Goal: Task Accomplishment & Management: Manage account settings

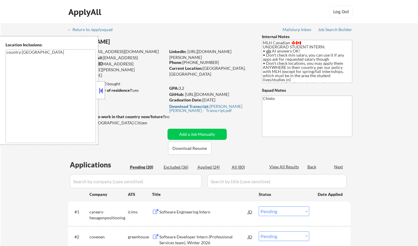
select select ""pending""
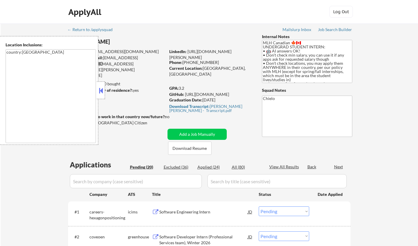
select select ""pending""
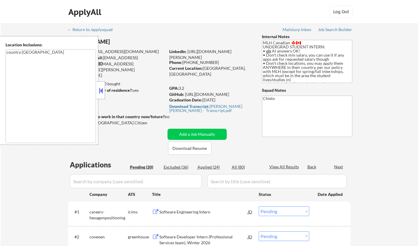
select select ""pending""
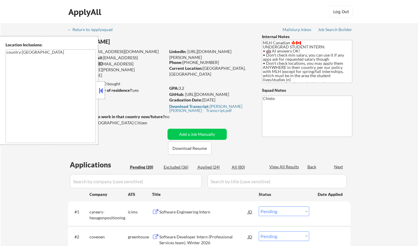
select select ""pending""
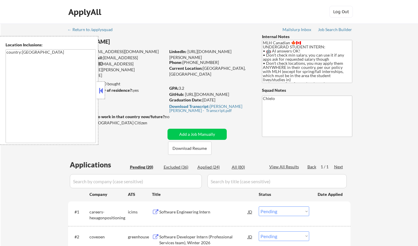
click at [99, 90] on button at bounding box center [101, 90] width 6 height 9
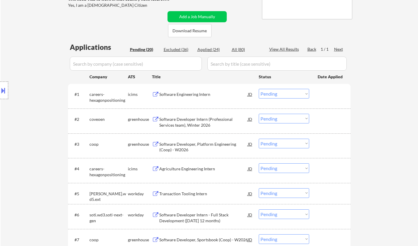
scroll to position [147, 0]
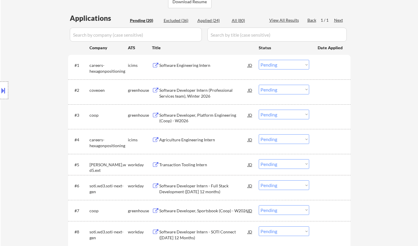
click at [190, 64] on div "Software Engineering Intern" at bounding box center [203, 65] width 88 height 6
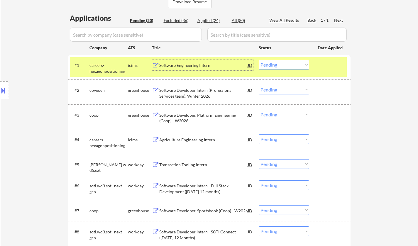
click at [183, 67] on div "Software Engineering Intern" at bounding box center [203, 65] width 88 height 6
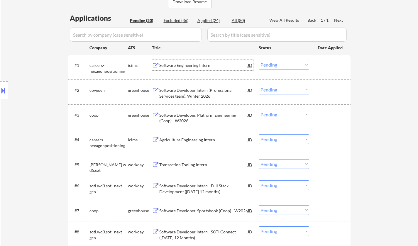
click at [185, 67] on div "Software Engineering Intern" at bounding box center [203, 65] width 88 height 6
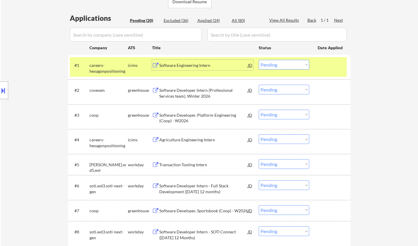
click at [276, 67] on select "Choose an option... Pending Applied Excluded (Questions) Excluded (Expired) Exc…" at bounding box center [283, 65] width 50 height 10
click at [258, 60] on select "Choose an option... Pending Applied Excluded (Questions) Excluded (Expired) Exc…" at bounding box center [283, 65] width 50 height 10
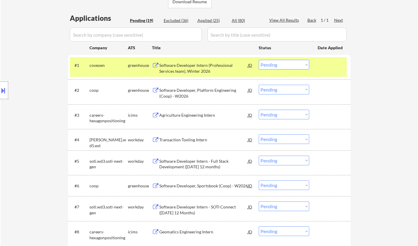
click at [201, 66] on div "Software Developer Intern (Professional Services team), Winter 2026" at bounding box center [203, 67] width 88 height 11
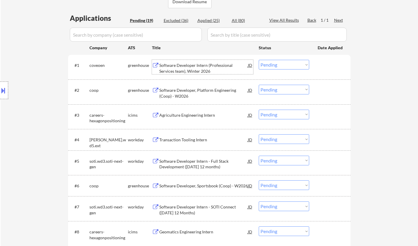
drag, startPoint x: 293, startPoint y: 63, endPoint x: 293, endPoint y: 69, distance: 6.2
click at [293, 63] on select "Choose an option... Pending Applied Excluded (Questions) Excluded (Expired) Exc…" at bounding box center [283, 65] width 50 height 10
click at [258, 60] on select "Choose an option... Pending Applied Excluded (Questions) Excluded (Expired) Exc…" at bounding box center [283, 65] width 50 height 10
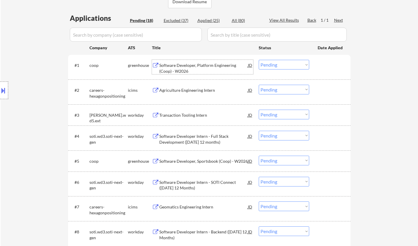
click at [201, 66] on div "Software Developer, Platform Engineering (Coop) - W2026" at bounding box center [203, 67] width 88 height 11
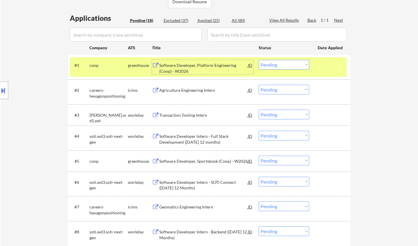
drag, startPoint x: 280, startPoint y: 60, endPoint x: 281, endPoint y: 68, distance: 7.7
click at [280, 60] on select "Choose an option... Pending Applied Excluded (Questions) Excluded (Expired) Exc…" at bounding box center [283, 65] width 50 height 10
click at [258, 60] on select "Choose an option... Pending Applied Excluded (Questions) Excluded (Expired) Exc…" at bounding box center [283, 65] width 50 height 10
select select ""pending""
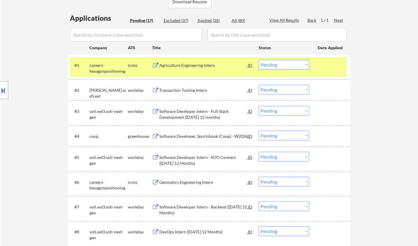
click at [183, 90] on div "Transaction Tooling Intern" at bounding box center [203, 90] width 88 height 6
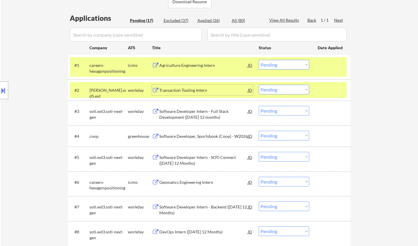
click at [290, 88] on select "Choose an option... Pending Applied Excluded (Questions) Excluded (Expired) Exc…" at bounding box center [283, 90] width 50 height 10
click at [258, 85] on select "Choose an option... Pending Applied Excluded (Questions) Excluded (Expired) Exc…" at bounding box center [283, 90] width 50 height 10
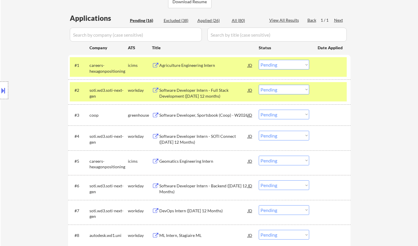
click at [193, 88] on div "Software Developer Intern - Full Stack Development (January 2026 12 months)" at bounding box center [203, 92] width 88 height 11
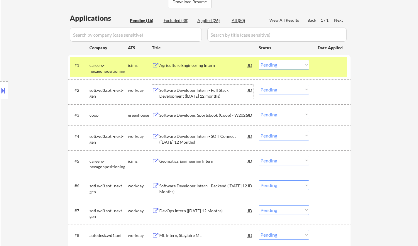
click at [280, 89] on select "Choose an option... Pending Applied Excluded (Questions) Excluded (Expired) Exc…" at bounding box center [283, 90] width 50 height 10
click at [258, 85] on select "Choose an option... Pending Applied Excluded (Questions) Excluded (Expired) Exc…" at bounding box center [283, 90] width 50 height 10
select select ""pending""
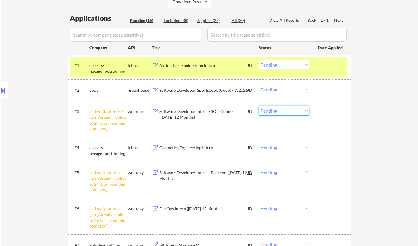
click at [279, 113] on select "Choose an option... Pending Applied Excluded (Questions) Excluded (Expired) Exc…" at bounding box center [283, 111] width 50 height 10
click at [258, 106] on select "Choose an option... Pending Applied Excluded (Questions) Excluded (Expired) Exc…" at bounding box center [283, 111] width 50 height 10
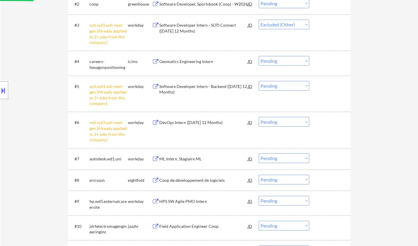
scroll to position [234, 0]
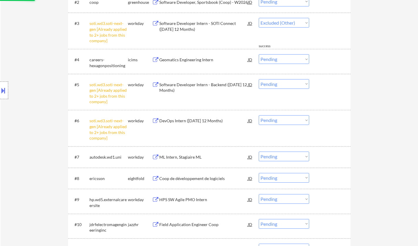
select select ""pending""
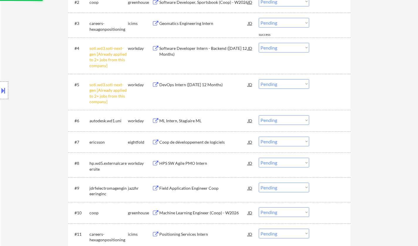
click at [281, 47] on select "Choose an option... Pending Applied Excluded (Questions) Excluded (Expired) Exc…" at bounding box center [283, 48] width 50 height 10
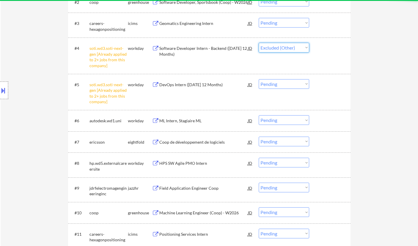
click at [258, 43] on select "Choose an option... Pending Applied Excluded (Questions) Excluded (Expired) Exc…" at bounding box center [283, 48] width 50 height 10
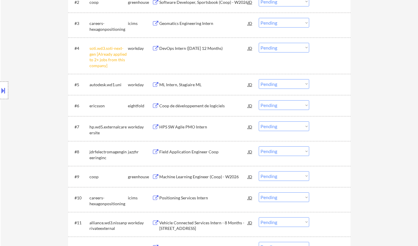
click at [280, 46] on select "Choose an option... Pending Applied Excluded (Questions) Excluded (Expired) Exc…" at bounding box center [283, 48] width 50 height 10
click at [258, 43] on select "Choose an option... Pending Applied Excluded (Questions) Excluded (Expired) Exc…" at bounding box center [283, 48] width 50 height 10
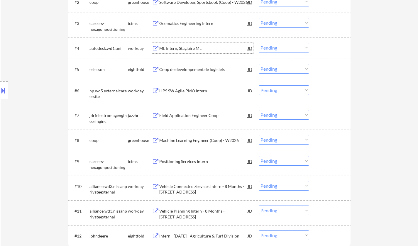
drag, startPoint x: 183, startPoint y: 47, endPoint x: 188, endPoint y: 49, distance: 5.0
click at [184, 47] on div "ML Intern, Stagiaire ML" at bounding box center [203, 48] width 88 height 6
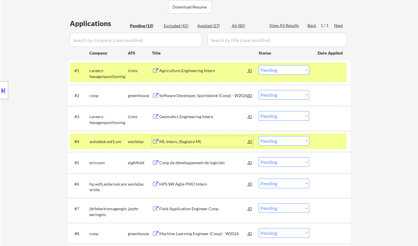
scroll to position [147, 0]
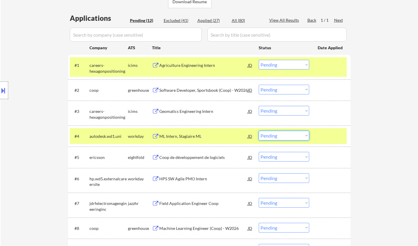
click at [289, 138] on select "Choose an option... Pending Applied Excluded (Questions) Excluded (Expired) Exc…" at bounding box center [283, 136] width 50 height 10
click at [258, 131] on select "Choose an option... Pending Applied Excluded (Questions) Excluded (Expired) Exc…" at bounding box center [283, 136] width 50 height 10
select select ""pending""
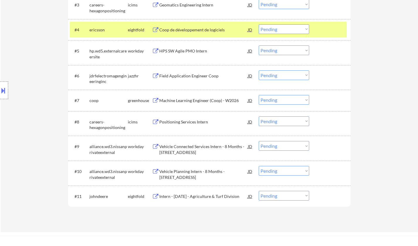
scroll to position [264, 0]
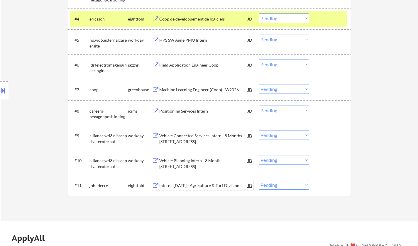
click at [205, 187] on div "Intern - May 2026 - Agriculture & Turf Division" at bounding box center [203, 186] width 88 height 6
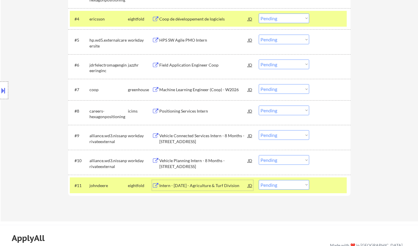
click at [285, 186] on select "Choose an option... Pending Applied Excluded (Questions) Excluded (Expired) Exc…" at bounding box center [283, 185] width 50 height 10
select select ""excluded__other_""
click at [258, 180] on select "Choose an option... Pending Applied Excluded (Questions) Excluded (Expired) Exc…" at bounding box center [283, 185] width 50 height 10
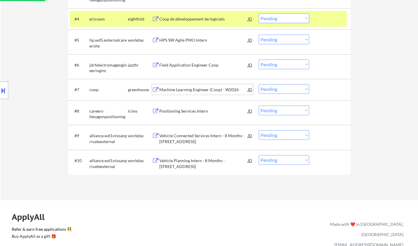
click at [198, 90] on div "Machine Learning Engineer (Coop) - W2026" at bounding box center [203, 90] width 88 height 6
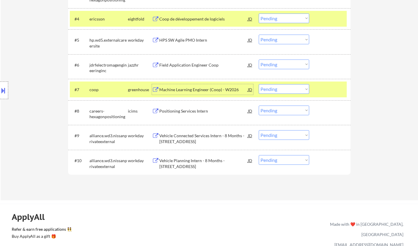
scroll to position [234, 0]
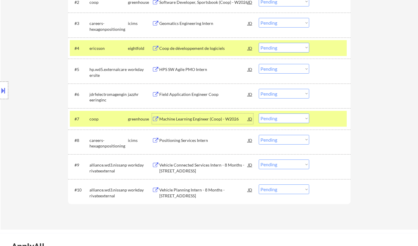
click at [196, 88] on div "#6 jdrfelectromagengineeringinc jazzhr Field Application Engineer Coop JD Choos…" at bounding box center [208, 95] width 277 height 19
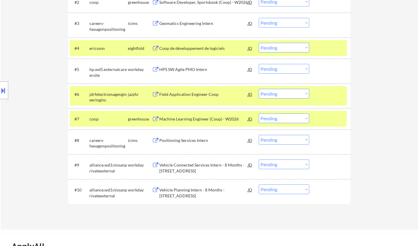
click at [193, 93] on div "Field Application Engineer Coop" at bounding box center [203, 94] width 88 height 6
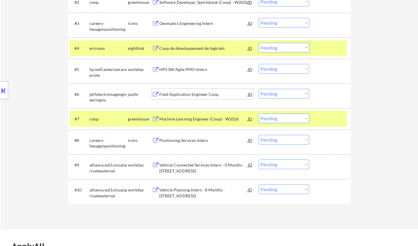
drag, startPoint x: 285, startPoint y: 95, endPoint x: 285, endPoint y: 98, distance: 3.1
click at [285, 95] on select "Choose an option... Pending Applied Excluded (Questions) Excluded (Expired) Exc…" at bounding box center [283, 94] width 50 height 10
click at [258, 89] on select "Choose an option... Pending Applied Excluded (Questions) Excluded (Expired) Exc…" at bounding box center [283, 94] width 50 height 10
select select ""pending""
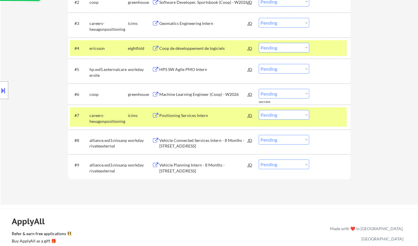
scroll to position [205, 0]
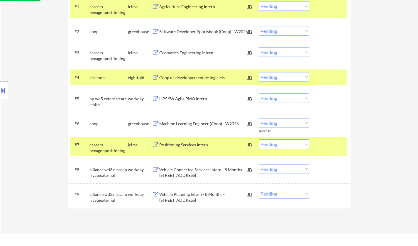
click at [190, 99] on div "HPS SW Agile PMO Intern" at bounding box center [203, 99] width 88 height 6
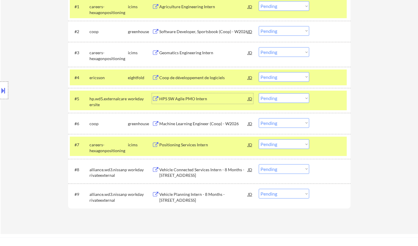
click at [193, 97] on div "HPS SW Agile PMO Intern" at bounding box center [203, 99] width 88 height 6
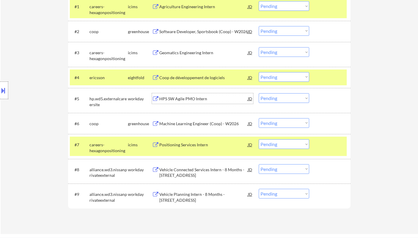
drag, startPoint x: 287, startPoint y: 96, endPoint x: 287, endPoint y: 102, distance: 6.2
click at [287, 96] on select "Choose an option... Pending Applied Excluded (Questions) Excluded (Expired) Exc…" at bounding box center [283, 98] width 50 height 10
click at [258, 93] on select "Choose an option... Pending Applied Excluded (Questions) Excluded (Expired) Exc…" at bounding box center [283, 98] width 50 height 10
select select ""pending""
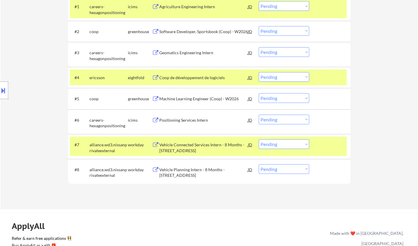
scroll to position [0, 0]
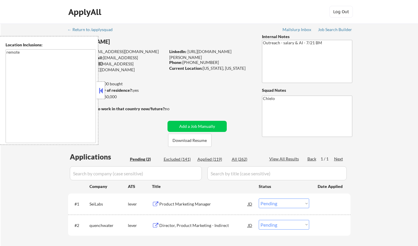
select select ""pending""
click at [101, 89] on button at bounding box center [101, 90] width 6 height 9
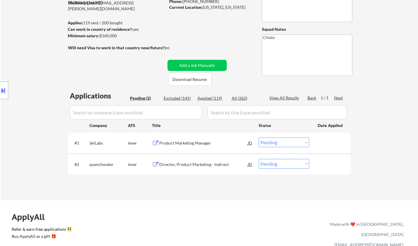
scroll to position [88, 0]
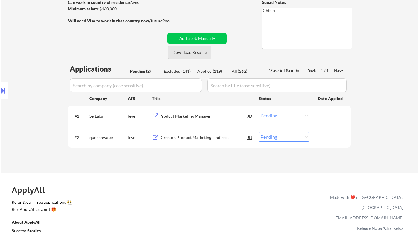
click at [195, 53] on button "Download Resume" at bounding box center [189, 52] width 43 height 13
click at [186, 113] on div "Product Marketing Manager" at bounding box center [203, 116] width 88 height 6
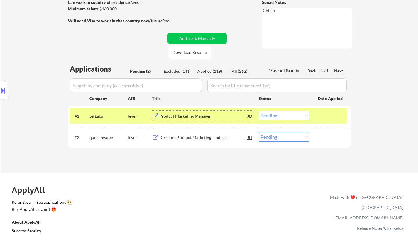
drag, startPoint x: 285, startPoint y: 118, endPoint x: 288, endPoint y: 120, distance: 3.7
click at [287, 118] on select "Choose an option... Pending Applied Excluded (Questions) Excluded (Expired) Exc…" at bounding box center [283, 115] width 50 height 10
click at [258, 110] on select "Choose an option... Pending Applied Excluded (Questions) Excluded (Expired) Exc…" at bounding box center [283, 115] width 50 height 10
click at [197, 136] on div "Applications Pending (2) Excluded (141) Applied (119) All (262) View All Result…" at bounding box center [209, 113] width 282 height 98
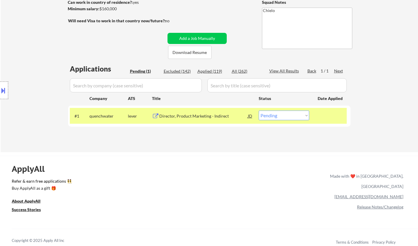
click at [193, 115] on div "Director, Product Marketing - Indirect" at bounding box center [203, 116] width 88 height 6
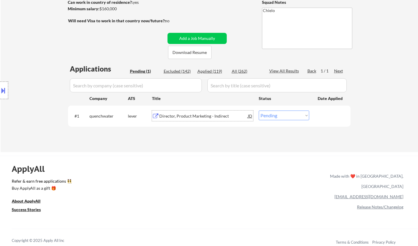
click at [294, 115] on select "Choose an option... Pending Applied Excluded (Questions) Excluded (Expired) Exc…" at bounding box center [283, 115] width 50 height 10
select select ""excluded__salary_""
click at [258, 110] on select "Choose an option... Pending Applied Excluded (Questions) Excluded (Expired) Exc…" at bounding box center [283, 115] width 50 height 10
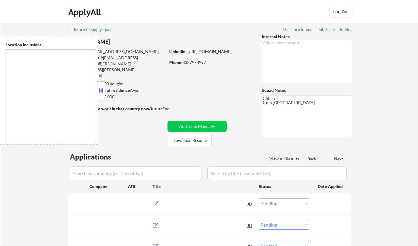
select select ""pending""
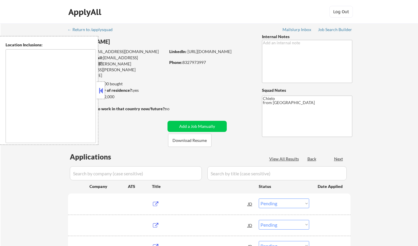
select select ""pending""
type textarea "Austin, TX West Lake Hills, TX Rollingwood, TX Sunset Valley, TX Cedar Park, TX…"
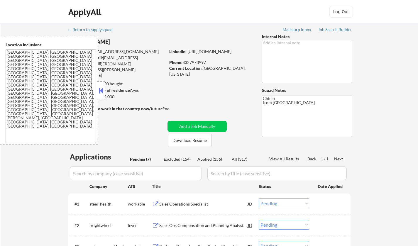
click at [100, 89] on button at bounding box center [101, 90] width 6 height 9
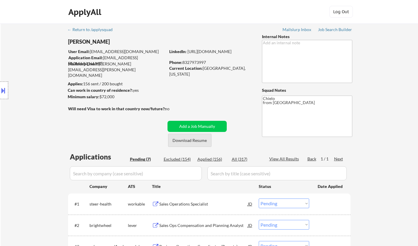
scroll to position [88, 0]
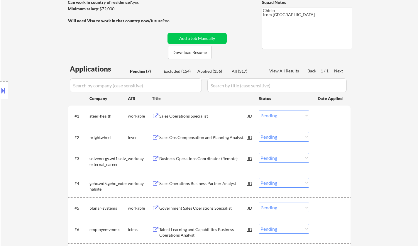
click at [192, 117] on div "Sales Operations Specialist" at bounding box center [203, 116] width 88 height 6
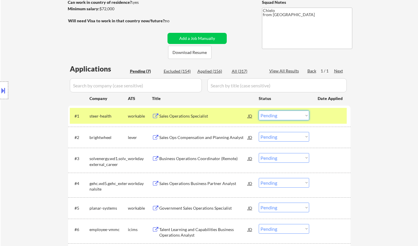
click at [293, 117] on select "Choose an option... Pending Applied Excluded (Questions) Excluded (Expired) Exc…" at bounding box center [283, 115] width 50 height 10
click at [258, 110] on select "Choose an option... Pending Applied Excluded (Questions) Excluded (Expired) Exc…" at bounding box center [283, 115] width 50 height 10
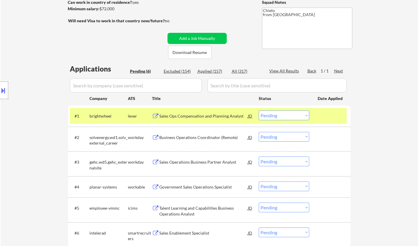
click at [197, 115] on div "Sales Ops Compensation and Planning Analyst" at bounding box center [203, 116] width 88 height 6
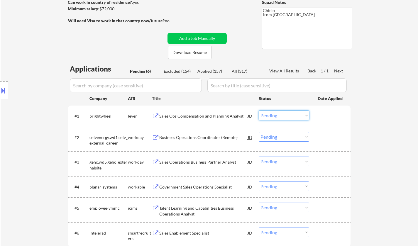
drag, startPoint x: 286, startPoint y: 114, endPoint x: 286, endPoint y: 120, distance: 5.9
click at [286, 114] on select "Choose an option... Pending Applied Excluded (Questions) Excluded (Expired) Exc…" at bounding box center [283, 115] width 50 height 10
click at [258, 110] on select "Choose an option... Pending Applied Excluded (Questions) Excluded (Expired) Exc…" at bounding box center [283, 115] width 50 height 10
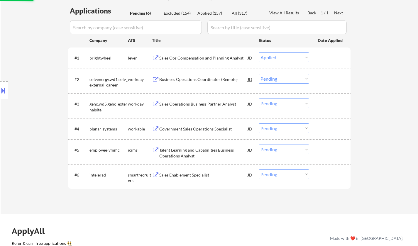
scroll to position [147, 0]
select select ""pending""
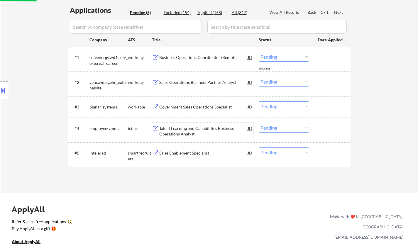
click at [194, 130] on div "Talent Learning and Capabilities Business Operations Analyst" at bounding box center [203, 130] width 88 height 11
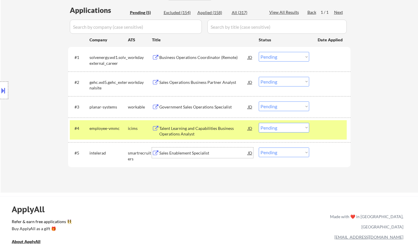
click at [190, 152] on div "Sales Enablement Specialist" at bounding box center [203, 153] width 88 height 6
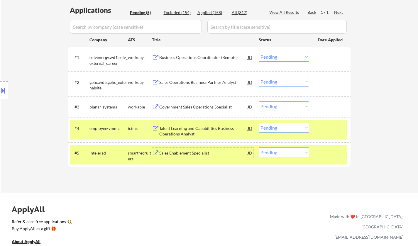
click at [279, 157] on select "Choose an option... Pending Applied Excluded (Questions) Excluded (Expired) Exc…" at bounding box center [283, 152] width 50 height 10
select select ""applied""
click at [258, 147] on select "Choose an option... Pending Applied Excluded (Questions) Excluded (Expired) Exc…" at bounding box center [283, 152] width 50 height 10
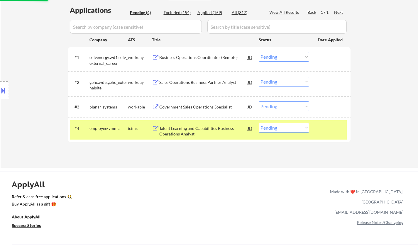
click at [193, 106] on div "Government Sales Operations Specialist" at bounding box center [203, 107] width 88 height 6
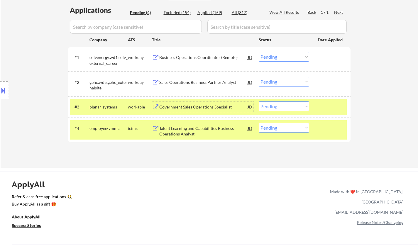
drag, startPoint x: 284, startPoint y: 105, endPoint x: 285, endPoint y: 110, distance: 5.8
click at [284, 105] on select "Choose an option... Pending Applied Excluded (Questions) Excluded (Expired) Exc…" at bounding box center [283, 106] width 50 height 10
click at [258, 101] on select "Choose an option... Pending Applied Excluded (Questions) Excluded (Expired) Exc…" at bounding box center [283, 106] width 50 height 10
select select ""pending""
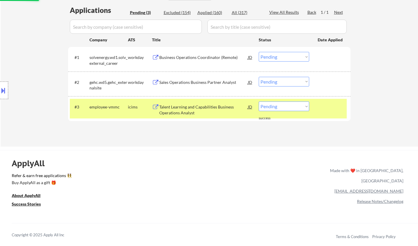
click at [201, 57] on div "Business Operations Coordinator (Remote)" at bounding box center [203, 57] width 88 height 6
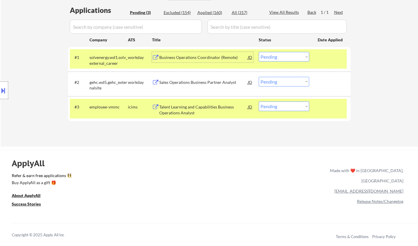
scroll to position [117, 0]
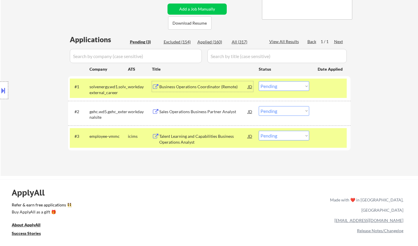
click at [285, 86] on select "Choose an option... Pending Applied Excluded (Questions) Excluded (Expired) Exc…" at bounding box center [283, 86] width 50 height 10
click at [258, 81] on select "Choose an option... Pending Applied Excluded (Questions) Excluded (Expired) Exc…" at bounding box center [283, 86] width 50 height 10
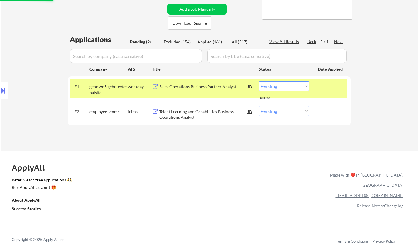
click at [187, 85] on div "Sales Operations Business Partner Analyst" at bounding box center [203, 87] width 88 height 6
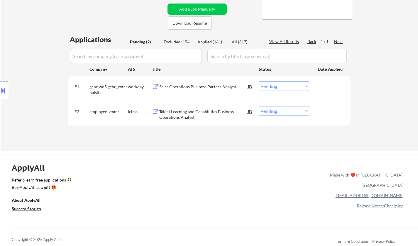
click at [0, 90] on button at bounding box center [3, 91] width 6 height 10
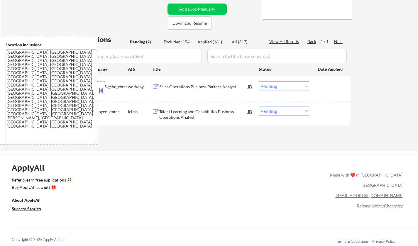
click at [102, 91] on button at bounding box center [101, 90] width 6 height 9
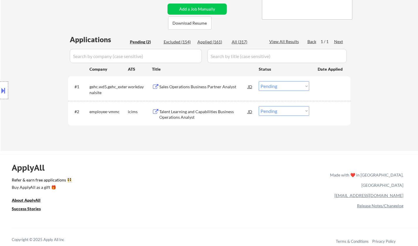
click at [190, 85] on div "Sales Operations Business Partner Analyst" at bounding box center [203, 87] width 88 height 6
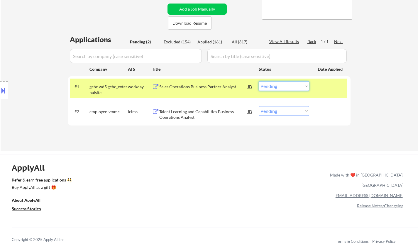
click at [273, 86] on select "Choose an option... Pending Applied Excluded (Questions) Excluded (Expired) Exc…" at bounding box center [283, 86] width 50 height 10
click at [258, 81] on select "Choose an option... Pending Applied Excluded (Questions) Excluded (Expired) Exc…" at bounding box center [283, 86] width 50 height 10
select select ""pending""
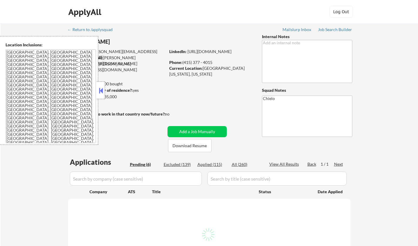
select select ""pending""
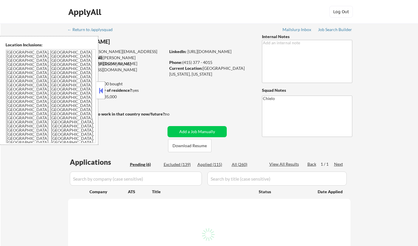
select select ""pending""
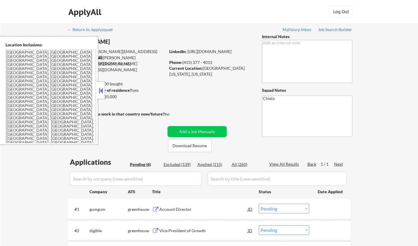
click at [102, 93] on button at bounding box center [101, 90] width 6 height 9
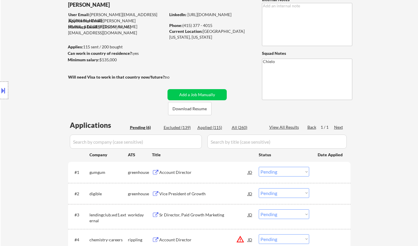
scroll to position [59, 0]
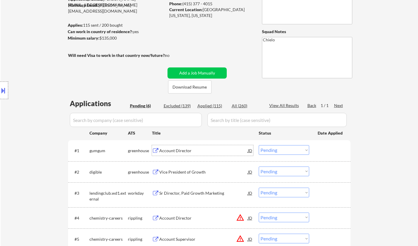
click at [176, 150] on div "Account Director" at bounding box center [203, 151] width 88 height 6
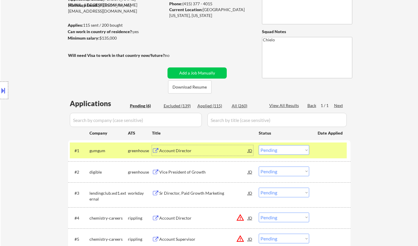
click at [184, 151] on div "Account Director" at bounding box center [203, 151] width 88 height 6
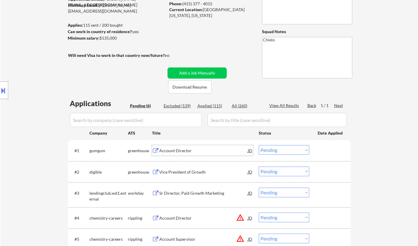
click at [277, 153] on select "Choose an option... Pending Applied Excluded (Questions) Excluded (Expired) Exc…" at bounding box center [283, 150] width 50 height 10
click at [258, 145] on select "Choose an option... Pending Applied Excluded (Questions) Excluded (Expired) Exc…" at bounding box center [283, 150] width 50 height 10
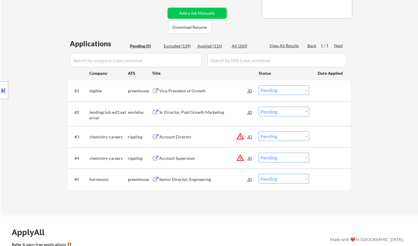
scroll to position [147, 0]
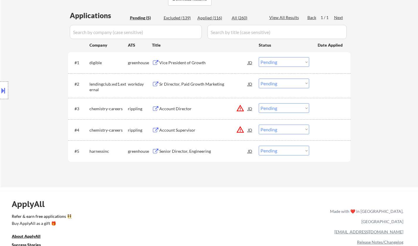
click at [177, 61] on div "Vice President of Growth" at bounding box center [203, 63] width 88 height 6
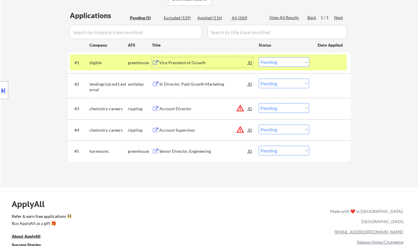
click at [0, 89] on button at bounding box center [3, 91] width 6 height 10
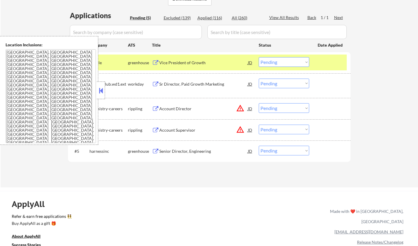
click at [99, 91] on button at bounding box center [101, 90] width 6 height 9
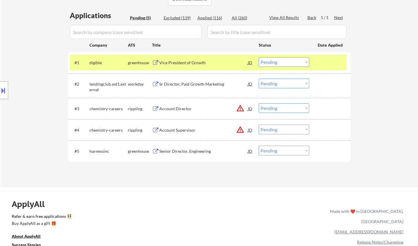
click at [286, 61] on select "Choose an option... Pending Applied Excluded (Questions) Excluded (Expired) Exc…" at bounding box center [283, 62] width 50 height 10
click at [258, 57] on select "Choose an option... Pending Applied Excluded (Questions) Excluded (Expired) Exc…" at bounding box center [283, 62] width 50 height 10
select select ""pending""
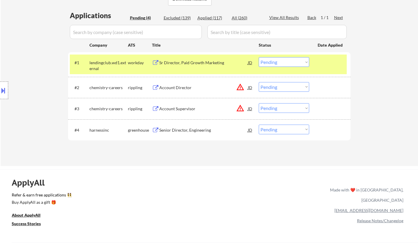
click at [191, 130] on div "Senior Director, Engineering" at bounding box center [203, 130] width 88 height 6
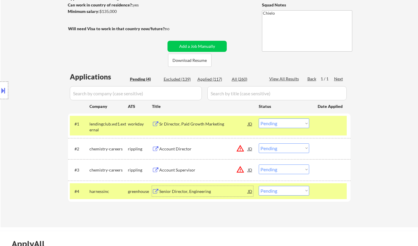
scroll to position [117, 0]
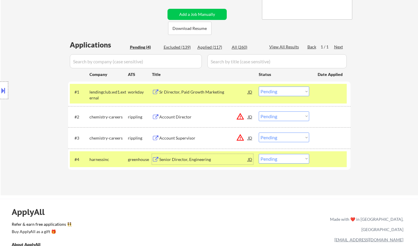
drag, startPoint x: 280, startPoint y: 155, endPoint x: 281, endPoint y: 159, distance: 3.6
click at [280, 155] on select "Choose an option... Pending Applied Excluded (Questions) Excluded (Expired) Exc…" at bounding box center [283, 159] width 50 height 10
select select ""applied""
click at [258, 154] on select "Choose an option... Pending Applied Excluded (Questions) Excluded (Expired) Exc…" at bounding box center [283, 159] width 50 height 10
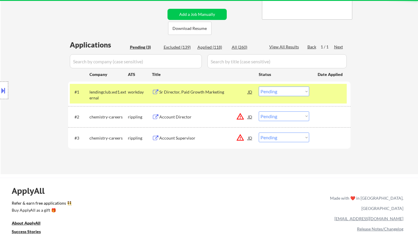
click at [197, 95] on div "Sr Director, Paid Growth Marketing" at bounding box center [203, 92] width 88 height 6
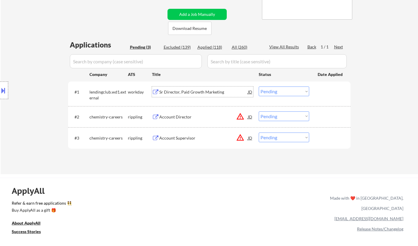
drag, startPoint x: 271, startPoint y: 89, endPoint x: 274, endPoint y: 95, distance: 6.4
click at [271, 89] on select "Choose an option... Pending Applied Excluded (Questions) Excluded (Expired) Exc…" at bounding box center [283, 91] width 50 height 10
click at [258, 86] on select "Choose an option... Pending Applied Excluded (Questions) Excluded (Expired) Exc…" at bounding box center [283, 91] width 50 height 10
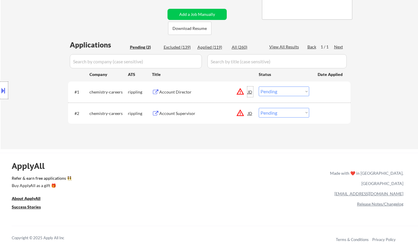
click at [251, 91] on div "JD" at bounding box center [250, 91] width 6 height 11
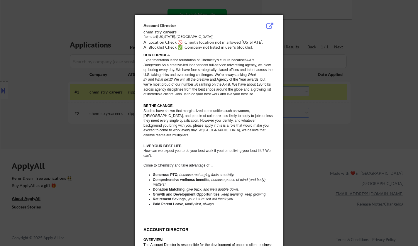
click at [356, 206] on div at bounding box center [209, 123] width 418 height 246
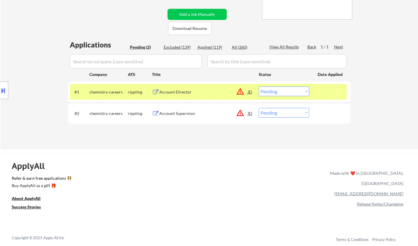
click at [295, 93] on select "Choose an option... Pending Applied Excluded (Questions) Excluded (Expired) Exc…" at bounding box center [283, 91] width 50 height 10
click at [258, 86] on select "Choose an option... Pending Applied Excluded (Questions) Excluded (Expired) Exc…" at bounding box center [283, 91] width 50 height 10
click at [250, 114] on div "JD" at bounding box center [250, 113] width 6 height 11
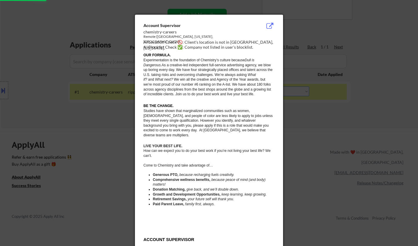
click at [369, 182] on div at bounding box center [209, 123] width 418 height 246
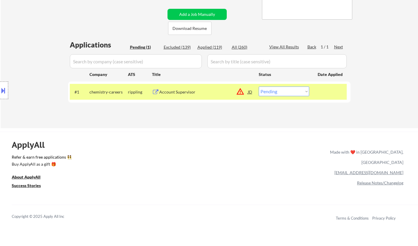
click at [290, 93] on select "Choose an option... Pending Applied Excluded (Questions) Excluded (Expired) Exc…" at bounding box center [283, 91] width 50 height 10
select select ""excluded__location_""
click at [258, 86] on select "Choose an option... Pending Applied Excluded (Questions) Excluded (Expired) Exc…" at bounding box center [283, 91] width 50 height 10
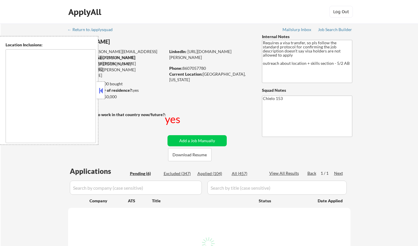
select select ""pending""
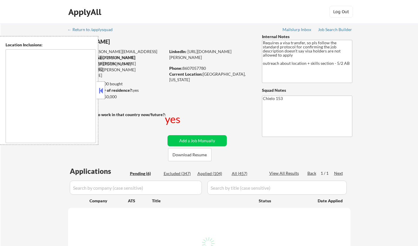
select select ""pending""
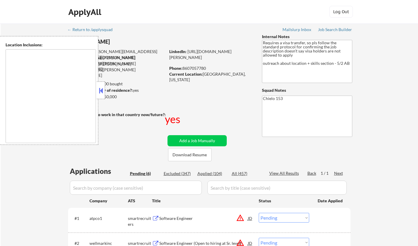
click at [104, 91] on div at bounding box center [101, 90] width 8 height 18
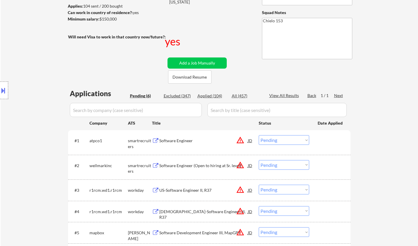
scroll to position [147, 0]
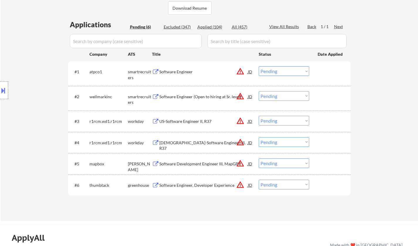
click at [0, 90] on button at bounding box center [3, 91] width 6 height 10
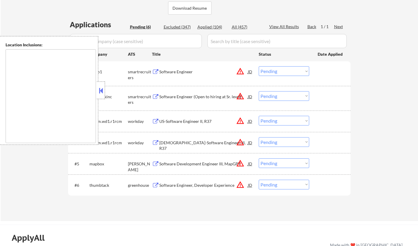
click at [100, 90] on button at bounding box center [101, 90] width 6 height 9
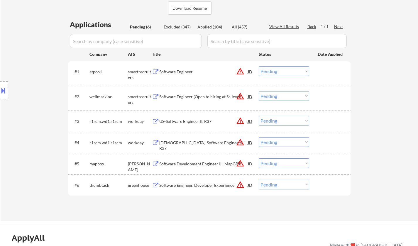
click at [250, 71] on div "JD" at bounding box center [250, 71] width 6 height 11
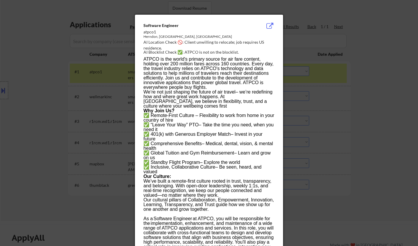
click at [352, 101] on div at bounding box center [209, 123] width 418 height 246
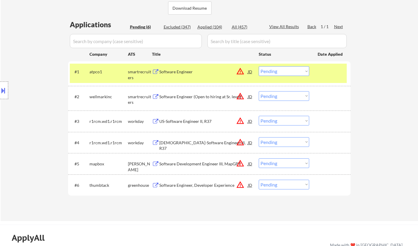
click at [1, 93] on button at bounding box center [3, 91] width 6 height 10
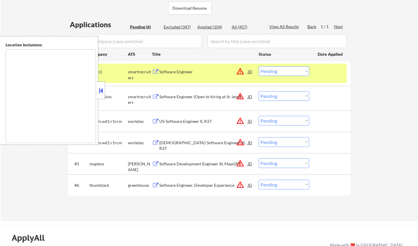
click at [102, 91] on button at bounding box center [101, 90] width 6 height 9
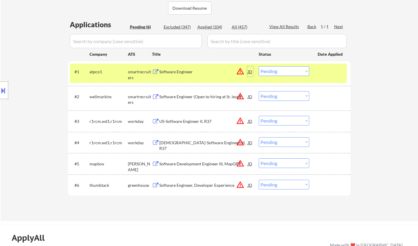
click at [252, 70] on div "JD" at bounding box center [250, 71] width 6 height 11
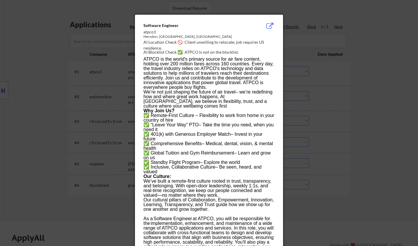
click at [379, 146] on div at bounding box center [209, 123] width 418 height 246
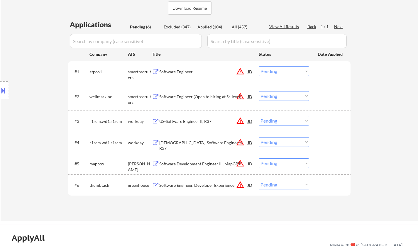
click at [286, 68] on select "Choose an option... Pending Applied Excluded (Questions) Excluded (Expired) Exc…" at bounding box center [283, 71] width 50 height 10
select select ""excluded__location_""
click at [258, 66] on select "Choose an option... Pending Applied Excluded (Questions) Excluded (Expired) Exc…" at bounding box center [283, 71] width 50 height 10
click at [251, 96] on div "JD" at bounding box center [250, 96] width 6 height 11
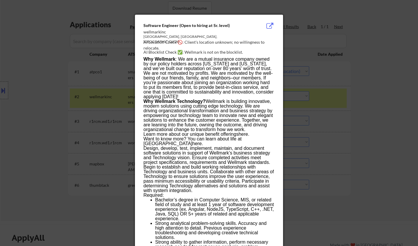
click at [382, 149] on div at bounding box center [209, 123] width 418 height 246
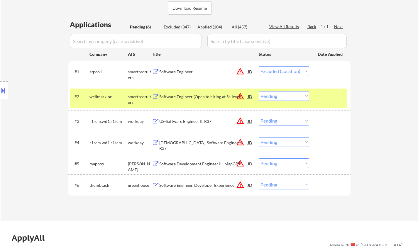
click at [286, 93] on select "Choose an option... Pending Applied Excluded (Questions) Excluded (Expired) Exc…" at bounding box center [283, 96] width 50 height 10
select select ""excluded__location_""
click at [258, 91] on select "Choose an option... Pending Applied Excluded (Questions) Excluded (Expired) Exc…" at bounding box center [283, 96] width 50 height 10
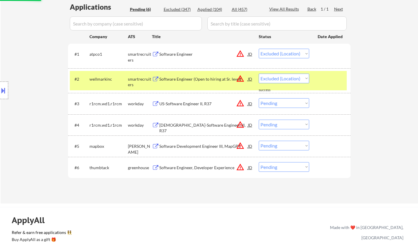
select select ""pending""
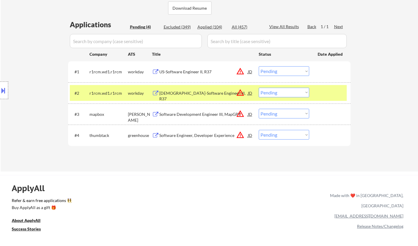
click at [252, 71] on div "JD" at bounding box center [250, 71] width 6 height 11
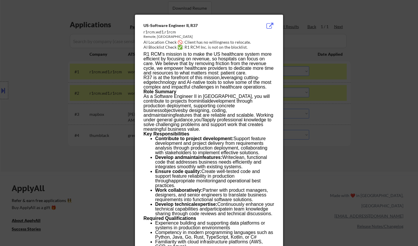
click at [343, 111] on div at bounding box center [209, 123] width 418 height 246
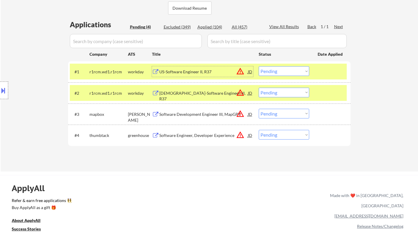
click at [196, 69] on div "US-Software Engineer II, R37" at bounding box center [203, 72] width 88 height 6
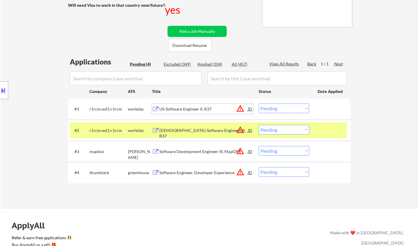
scroll to position [59, 0]
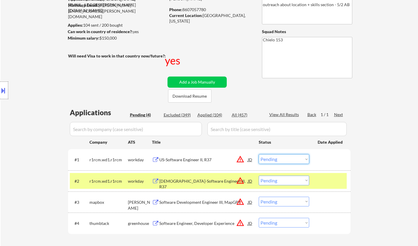
click at [298, 158] on select "Choose an option... Pending Applied Excluded (Questions) Excluded (Expired) Exc…" at bounding box center [283, 159] width 50 height 10
click at [258, 154] on select "Choose an option... Pending Applied Excluded (Questions) Excluded (Expired) Exc…" at bounding box center [283, 159] width 50 height 10
select select ""pending""
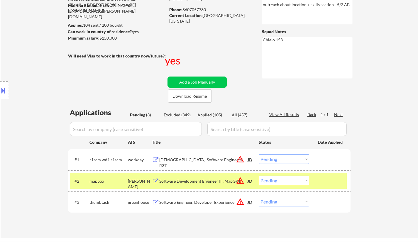
click at [175, 182] on div "Software Development Engineer III, MapGPT" at bounding box center [203, 181] width 88 height 6
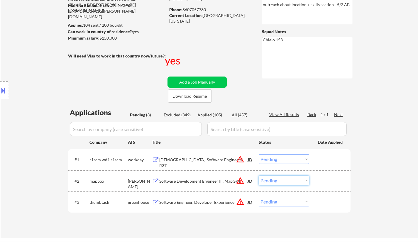
click at [293, 180] on select "Choose an option... Pending Applied Excluded (Questions) Excluded (Expired) Exc…" at bounding box center [283, 181] width 50 height 10
click at [258, 176] on select "Choose an option... Pending Applied Excluded (Questions) Excluded (Expired) Exc…" at bounding box center [283, 181] width 50 height 10
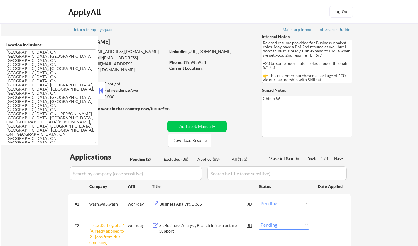
select select ""pending""
click at [101, 88] on button at bounding box center [101, 90] width 6 height 9
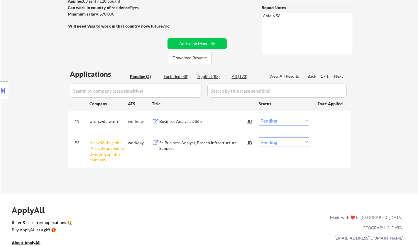
scroll to position [117, 0]
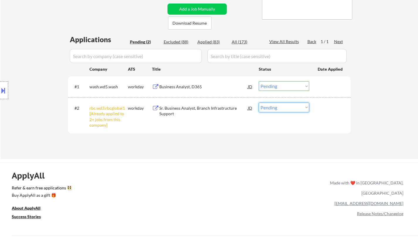
drag, startPoint x: 290, startPoint y: 105, endPoint x: 289, endPoint y: 110, distance: 5.3
click at [289, 105] on select "Choose an option... Pending Applied Excluded (Questions) Excluded (Expired) Exc…" at bounding box center [283, 108] width 50 height 10
select select ""excluded__other_""
click at [258, 103] on select "Choose an option... Pending Applied Excluded (Questions) Excluded (Expired) Exc…" at bounding box center [283, 108] width 50 height 10
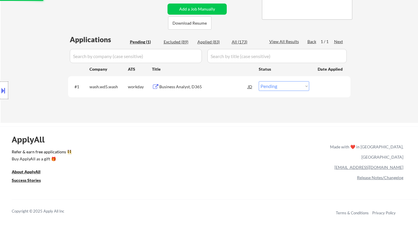
click at [176, 86] on div "Business Analyst, D365" at bounding box center [203, 87] width 88 height 6
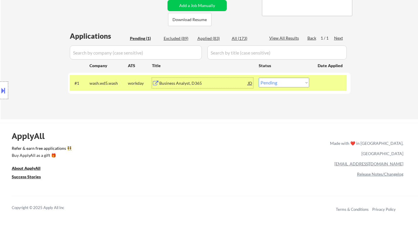
scroll to position [147, 0]
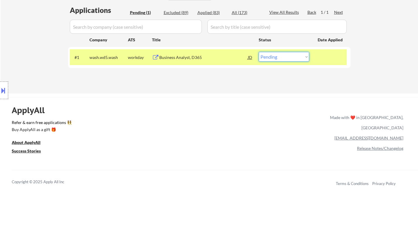
click at [291, 58] on select "Choose an option... Pending Applied Excluded (Questions) Excluded (Expired) Exc…" at bounding box center [283, 57] width 50 height 10
select select ""excluded""
click at [258, 52] on select "Choose an option... Pending Applied Excluded (Questions) Excluded (Expired) Exc…" at bounding box center [283, 57] width 50 height 10
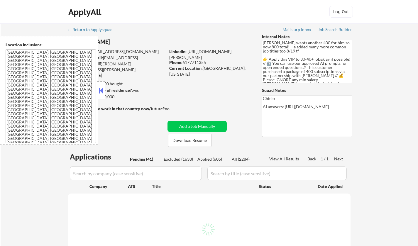
click at [98, 91] on button at bounding box center [101, 90] width 6 height 9
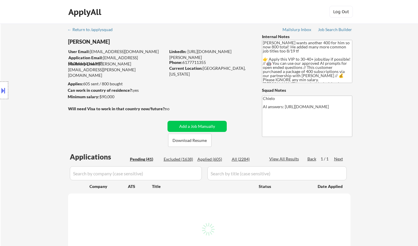
select select ""pending""
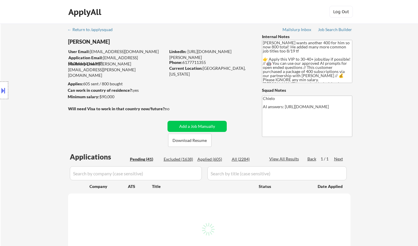
select select ""pending""
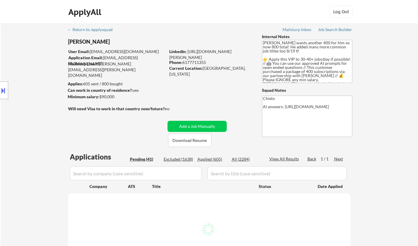
select select ""pending""
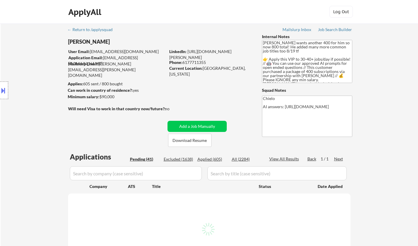
select select ""pending""
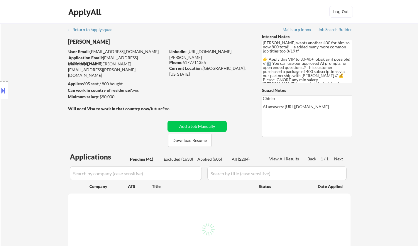
select select ""pending""
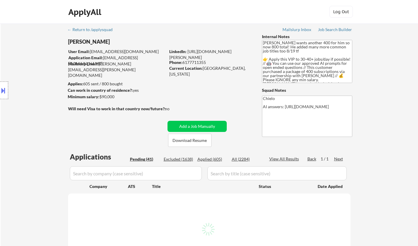
select select ""pending""
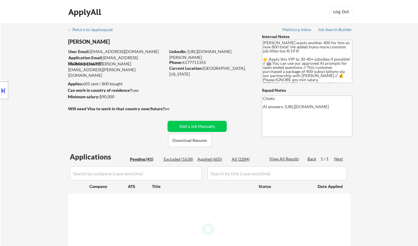
select select ""pending""
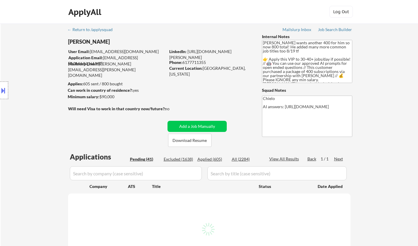
select select ""pending""
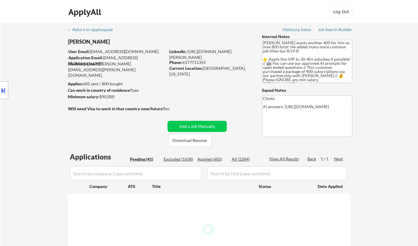
select select ""pending""
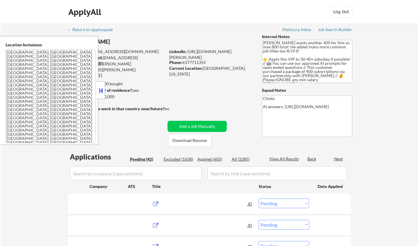
select select ""pending""
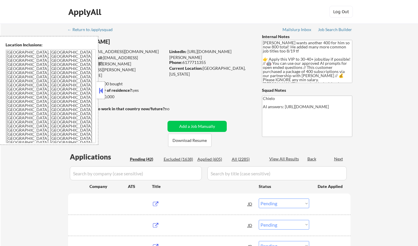
select select ""pending""
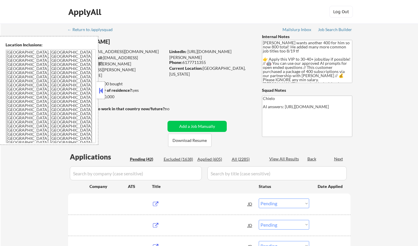
select select ""pending""
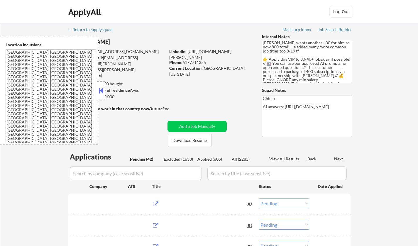
select select ""pending""
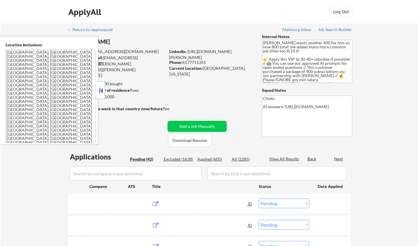
select select ""pending""
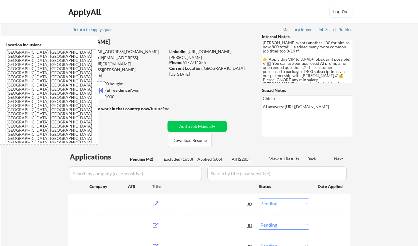
select select ""pending""
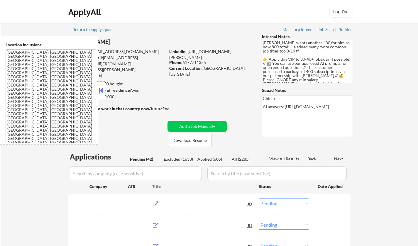
select select ""pending""
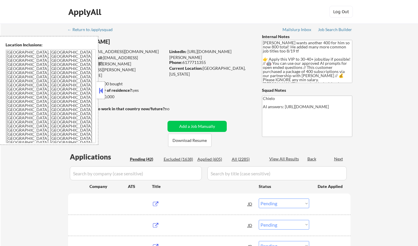
select select ""pending""
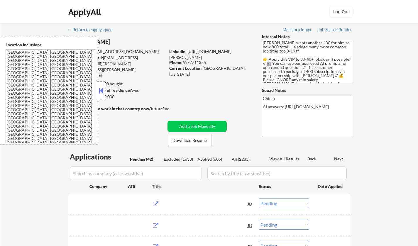
select select ""pending""
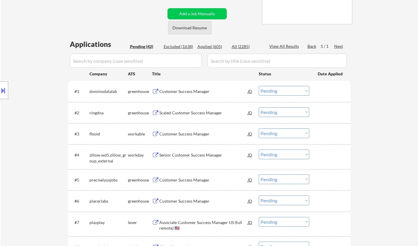
scroll to position [117, 0]
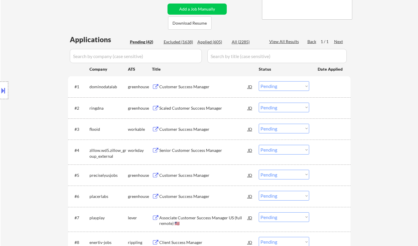
click at [176, 88] on div "Customer Success Manager" at bounding box center [203, 87] width 88 height 6
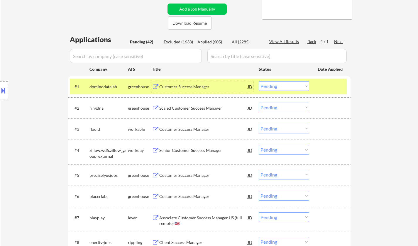
drag, startPoint x: 277, startPoint y: 84, endPoint x: 282, endPoint y: 90, distance: 7.7
click at [277, 85] on select "Choose an option... Pending Applied Excluded (Questions) Excluded (Expired) Exc…" at bounding box center [283, 86] width 50 height 10
click at [258, 81] on select "Choose an option... Pending Applied Excluded (Questions) Excluded (Expired) Exc…" at bounding box center [283, 86] width 50 height 10
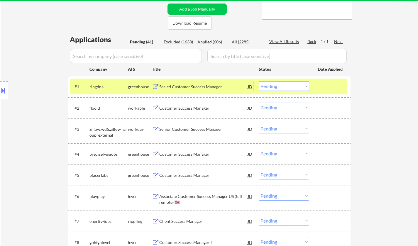
click at [204, 89] on div "Scaled Customer Success Manager" at bounding box center [203, 87] width 88 height 6
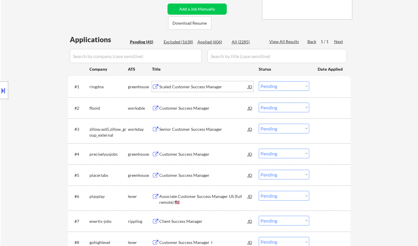
click at [196, 87] on div "Scaled Customer Success Manager" at bounding box center [203, 87] width 88 height 6
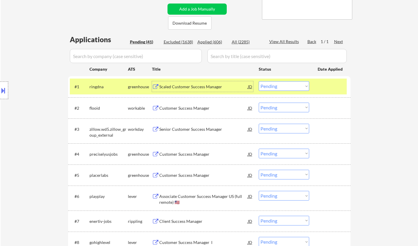
click at [276, 88] on select "Choose an option... Pending Applied Excluded (Questions) Excluded (Expired) Exc…" at bounding box center [283, 86] width 50 height 10
click at [258, 81] on select "Choose an option... Pending Applied Excluded (Questions) Excluded (Expired) Exc…" at bounding box center [283, 86] width 50 height 10
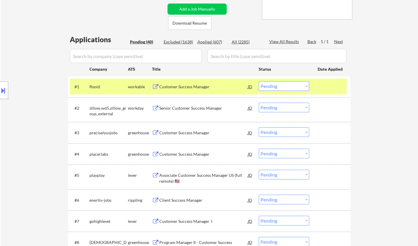
click at [188, 82] on div "Customer Success Manager" at bounding box center [203, 86] width 88 height 11
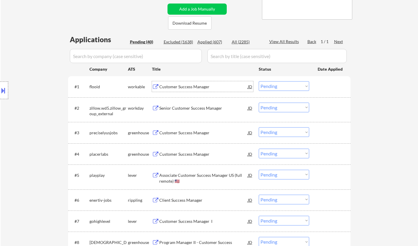
click at [277, 84] on select "Choose an option... Pending Applied Excluded (Questions) Excluded (Expired) Exc…" at bounding box center [283, 86] width 50 height 10
click at [258, 81] on select "Choose an option... Pending Applied Excluded (Questions) Excluded (Expired) Exc…" at bounding box center [283, 86] width 50 height 10
select select ""pending""
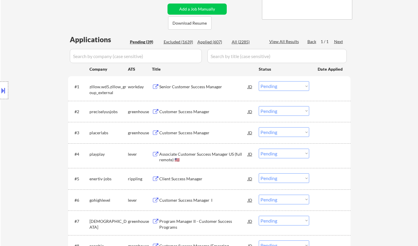
click at [180, 113] on div "Customer Success Manager" at bounding box center [203, 112] width 88 height 6
